Goal: Information Seeking & Learning: Learn about a topic

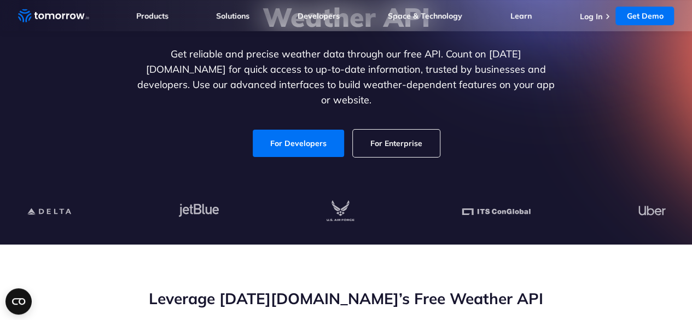
scroll to position [146, 0]
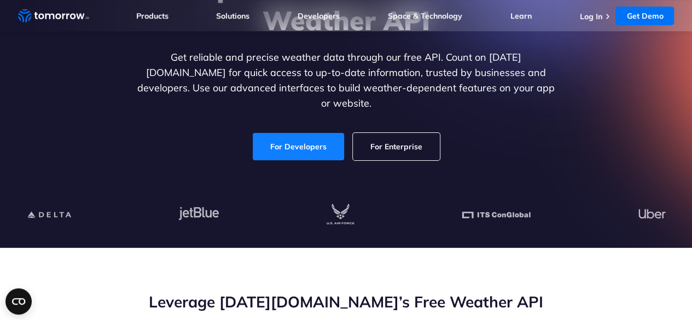
click at [311, 133] on link "For Developers" at bounding box center [298, 146] width 91 height 27
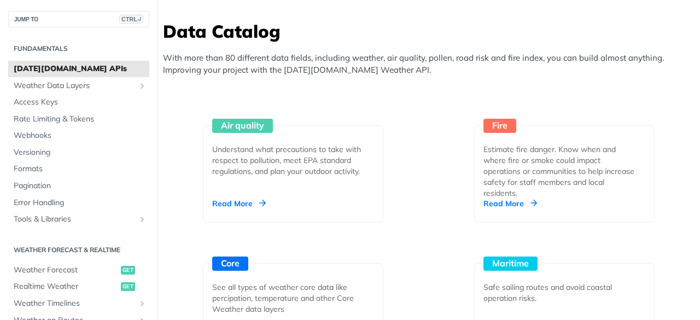
scroll to position [1137, 0]
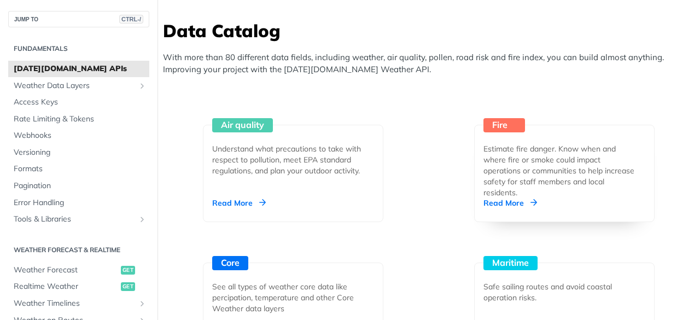
click at [492, 204] on div "Read More" at bounding box center [511, 203] width 54 height 11
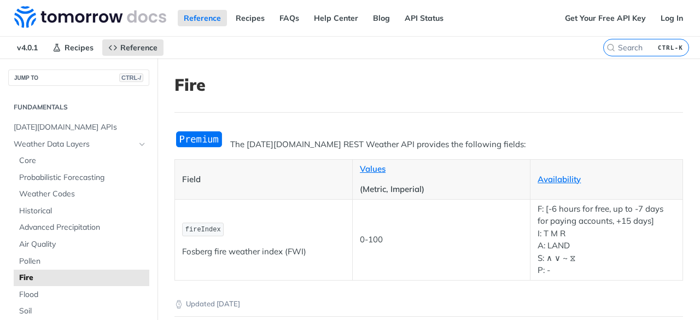
click at [492, 204] on td "0-100" at bounding box center [442, 239] width 178 height 81
click at [50, 247] on span "Air Quality" at bounding box center [82, 244] width 127 height 11
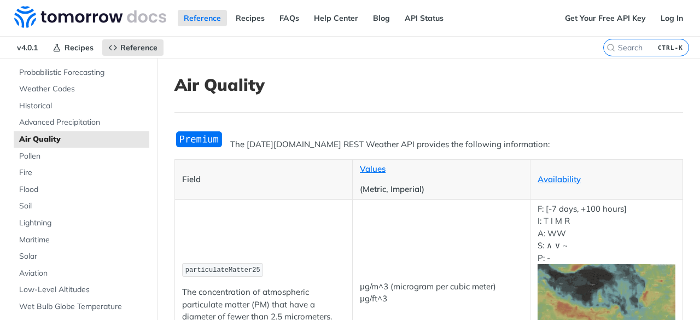
scroll to position [207, 0]
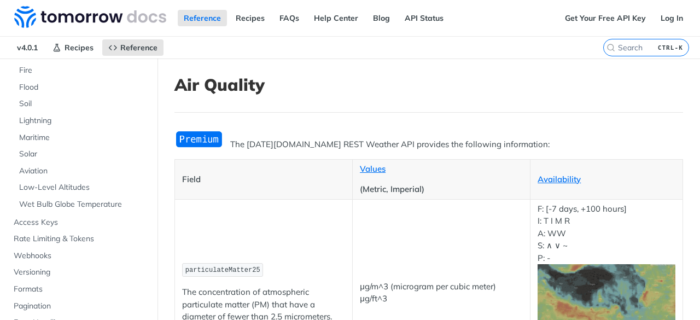
click at [199, 142] on img "Expand image" at bounding box center [199, 139] width 49 height 18
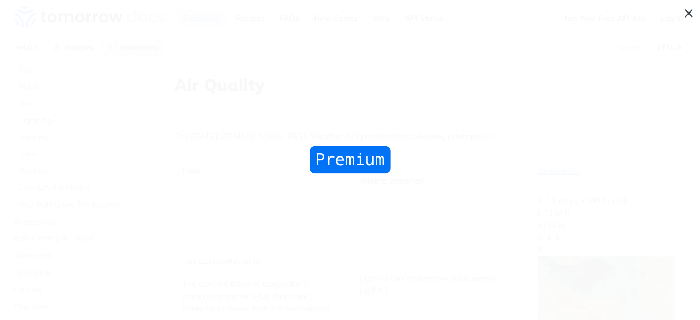
click at [688, 15] on span "Collapse image" at bounding box center [350, 160] width 700 height 320
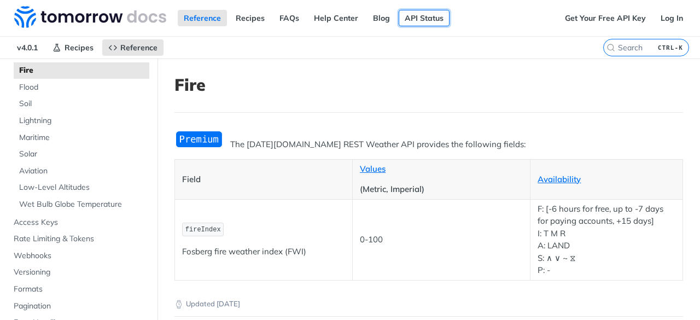
click at [421, 11] on link "API Status" at bounding box center [424, 18] width 51 height 16
click at [285, 13] on link "FAQs" at bounding box center [290, 18] width 32 height 16
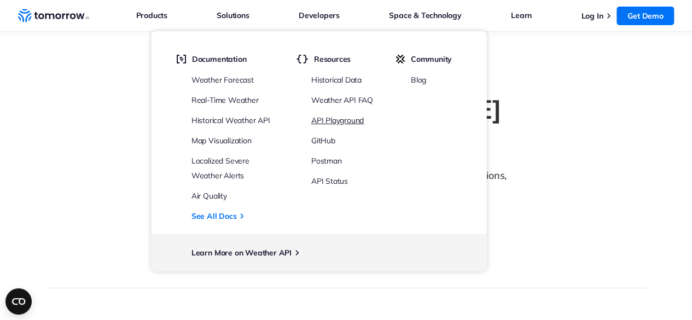
click at [341, 120] on link "API Playground" at bounding box center [337, 120] width 53 height 10
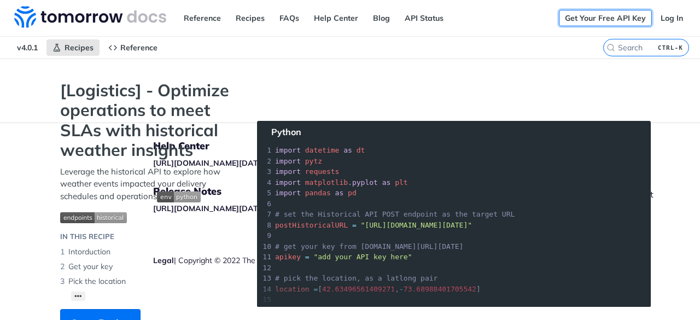
click at [594, 22] on link "Get Your Free API Key" at bounding box center [605, 18] width 93 height 16
click at [213, 17] on link "Reference" at bounding box center [202, 18] width 49 height 16
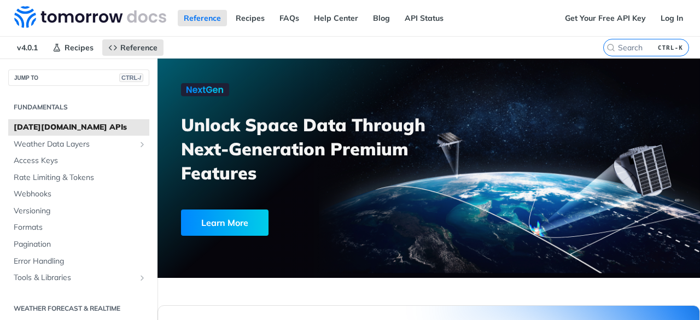
click at [240, 8] on div "Reference Recipes FAQs Help Center Blog API Status" at bounding box center [279, 18] width 559 height 36
click at [253, 19] on link "Recipes" at bounding box center [250, 18] width 41 height 16
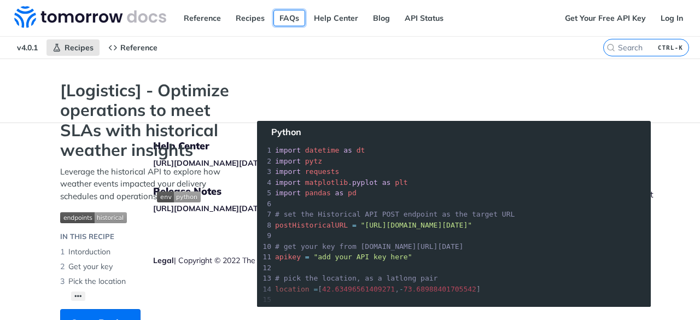
click at [287, 21] on link "FAQs" at bounding box center [290, 18] width 32 height 16
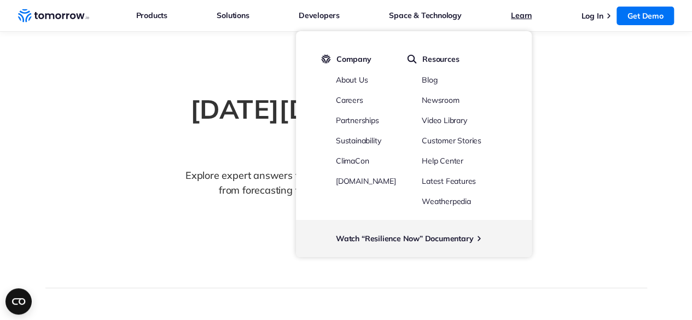
click at [523, 15] on link "Learn" at bounding box center [521, 15] width 21 height 14
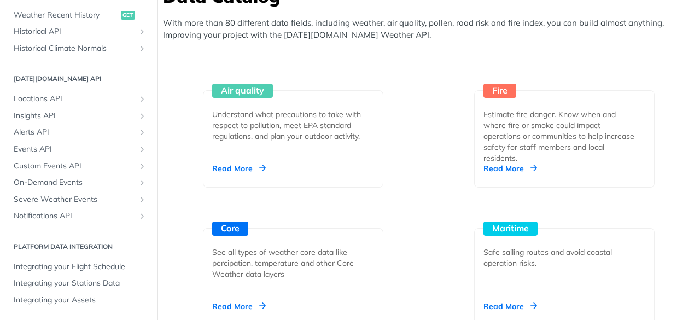
scroll to position [1171, 0]
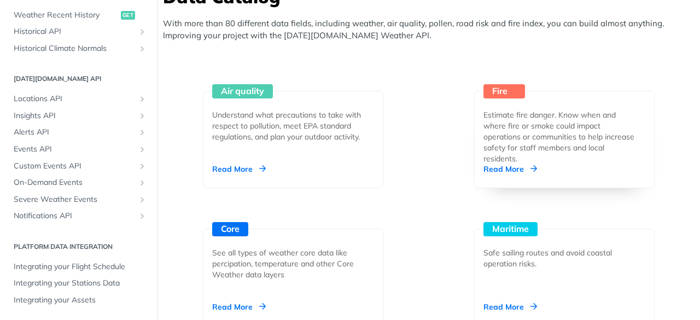
click at [511, 164] on div "Read More" at bounding box center [511, 169] width 54 height 11
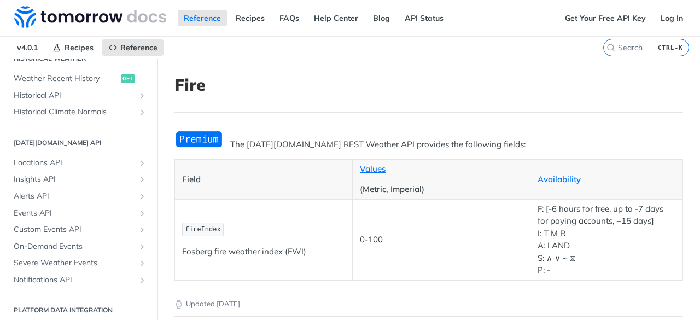
scroll to position [675, 0]
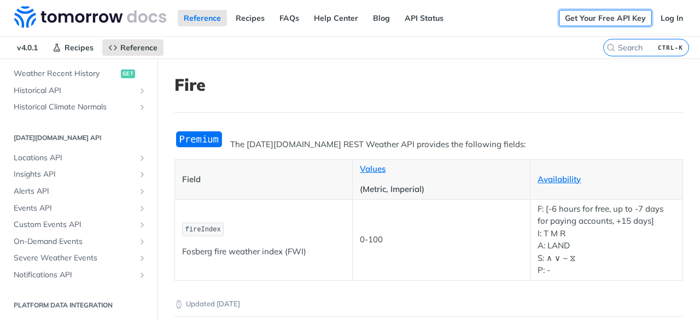
click at [597, 14] on link "Get Your Free API Key" at bounding box center [605, 18] width 93 height 16
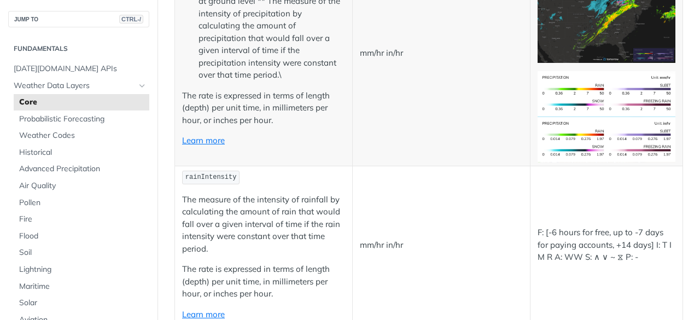
scroll to position [1921, 0]
